Goal: Find specific page/section: Find specific page/section

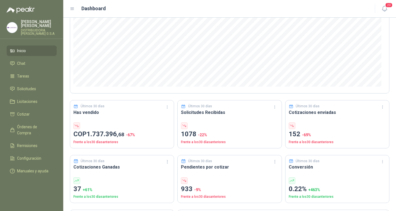
scroll to position [83, 0]
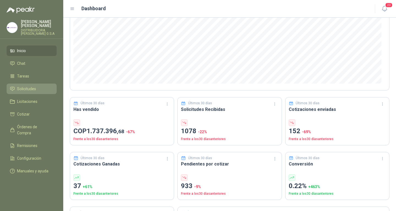
click at [33, 87] on span "Solicitudes" at bounding box center [26, 89] width 19 height 6
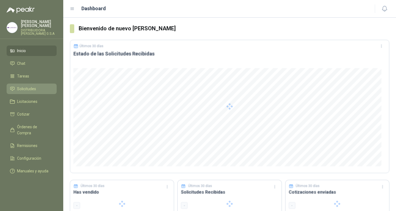
click at [39, 86] on li "Solicitudes" at bounding box center [31, 89] width 43 height 6
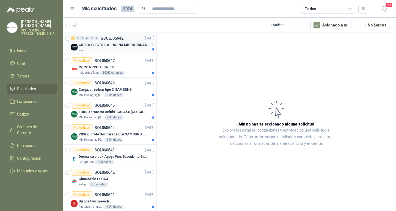
click at [106, 46] on p "GRECA ELECTRICA- HORNO MICROONDAS" at bounding box center [113, 44] width 68 height 5
